Goal: Check status: Check status

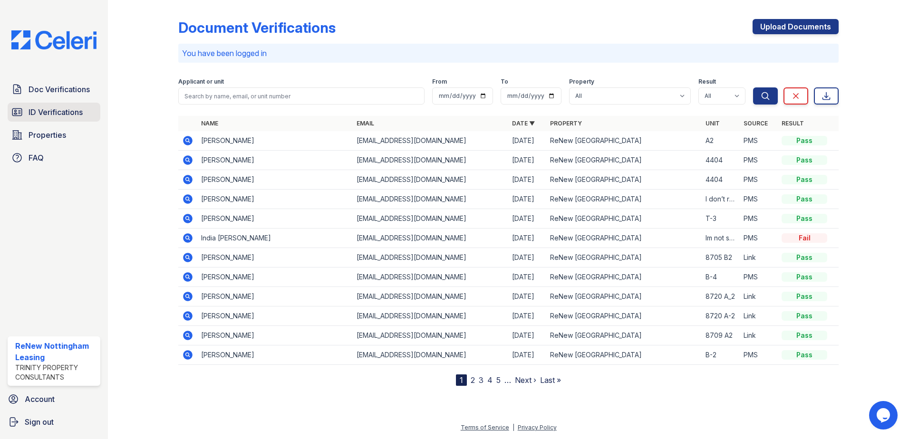
click at [57, 118] on span "ID Verifications" at bounding box center [56, 111] width 54 height 11
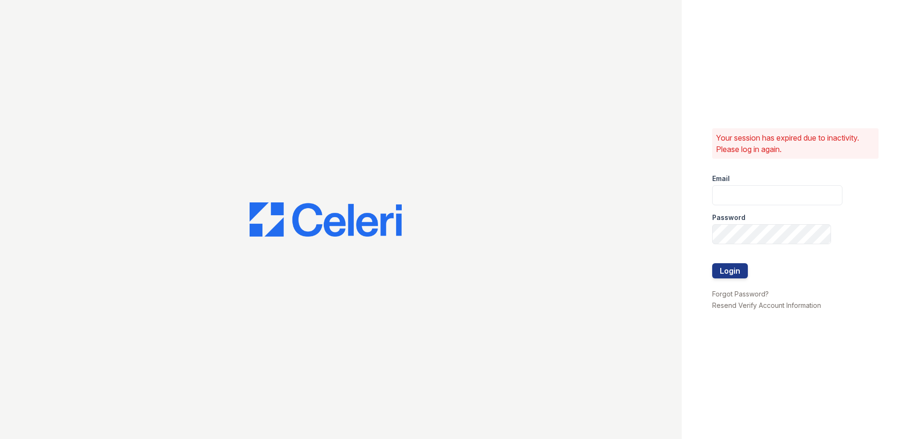
type input "renewnottingham@trinity-pm.com"
click at [735, 269] on button "Login" at bounding box center [730, 270] width 36 height 15
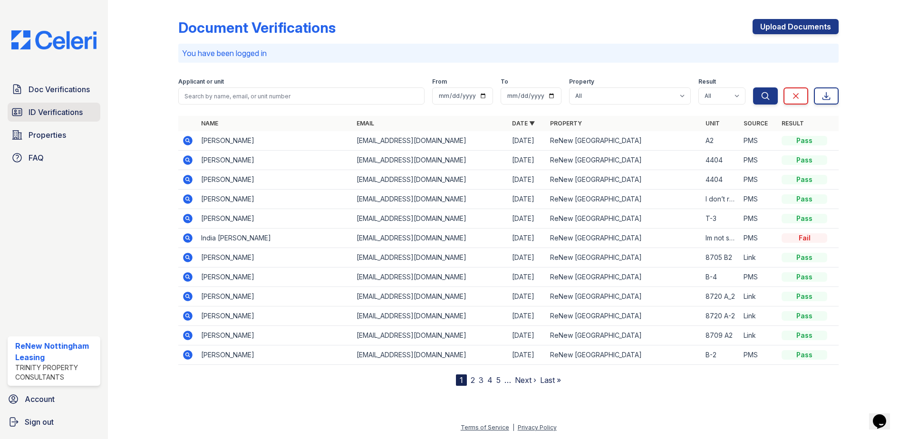
click at [38, 110] on span "ID Verifications" at bounding box center [56, 111] width 54 height 11
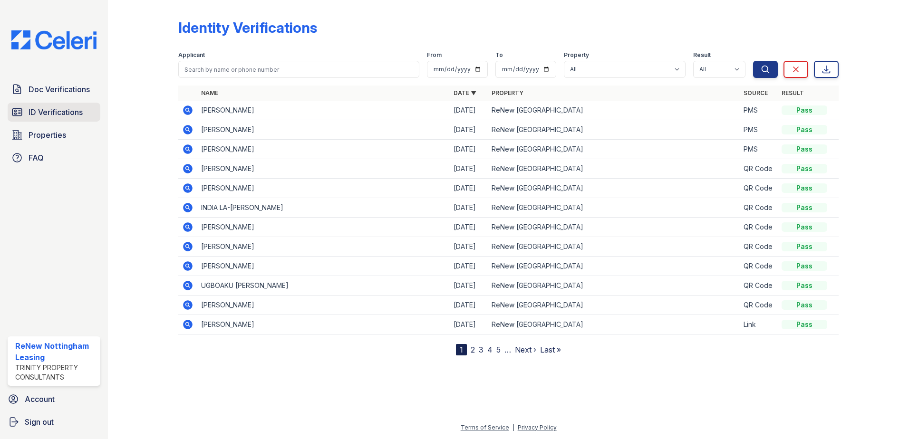
click at [47, 112] on span "ID Verifications" at bounding box center [56, 111] width 54 height 11
click at [189, 110] on icon at bounding box center [187, 110] width 11 height 11
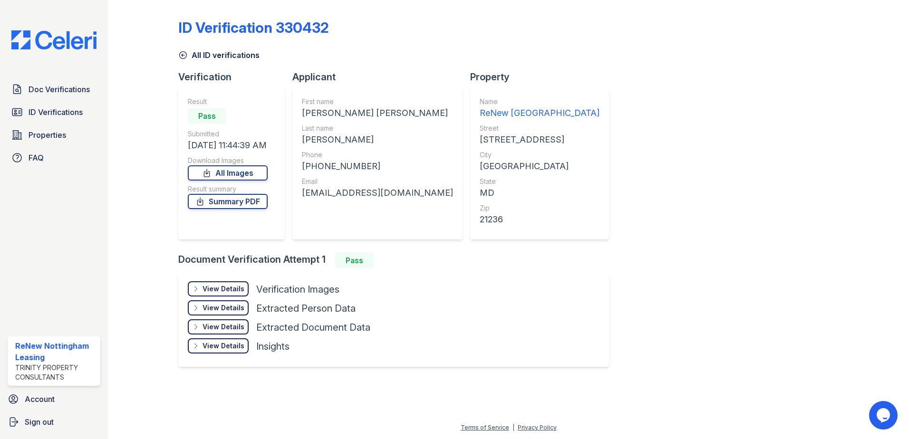
click at [185, 56] on icon at bounding box center [183, 55] width 10 height 10
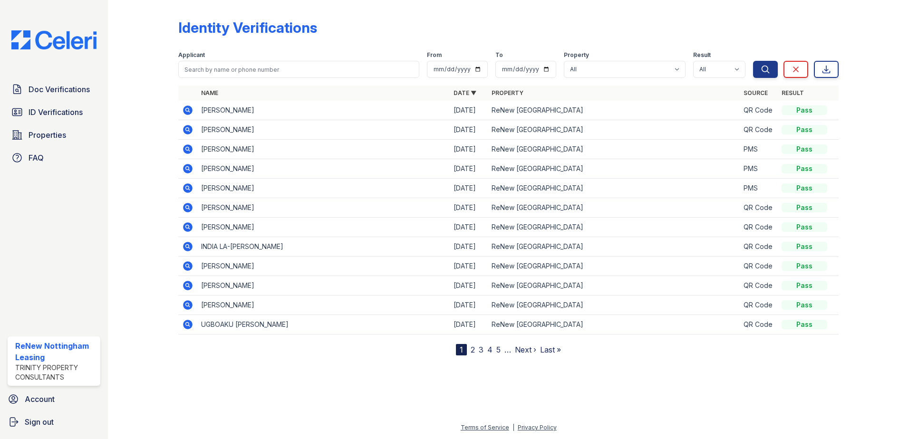
click at [191, 111] on icon at bounding box center [188, 111] width 10 height 10
